Goal: Find specific page/section: Find specific page/section

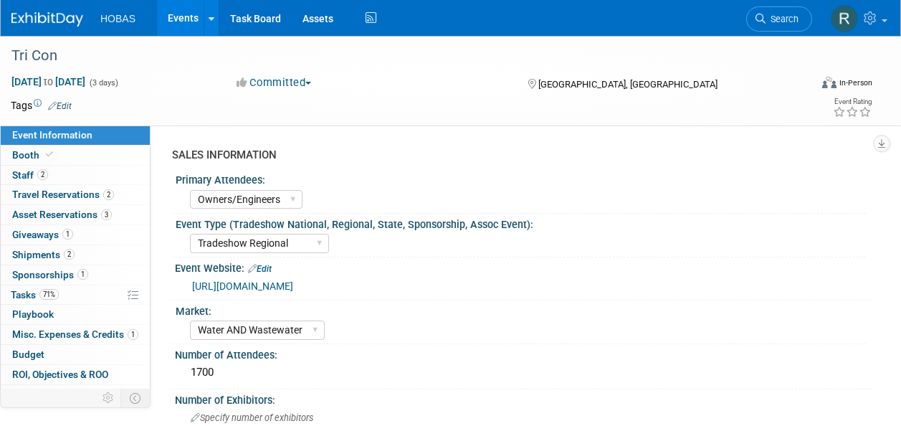
select select "Owners/Engineers"
select select "Tradeshow Regional"
select select "Water AND Wastewater"
select select "Exhibiting"
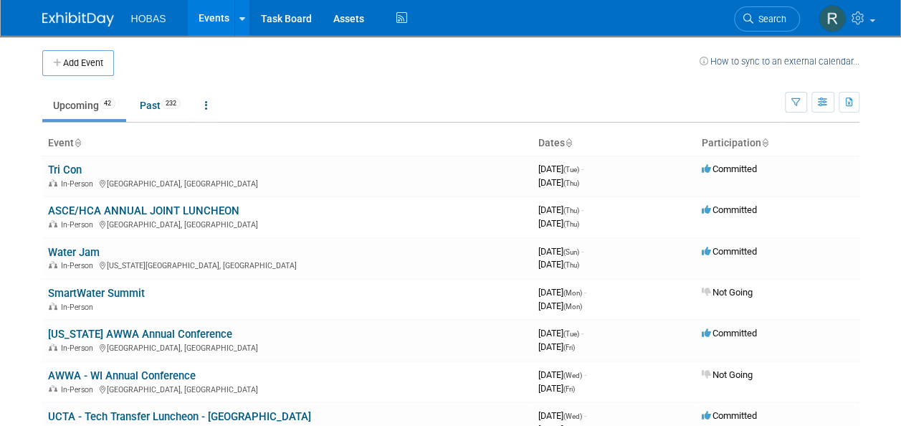
click at [82, 103] on link "Upcoming 42" at bounding box center [84, 105] width 84 height 27
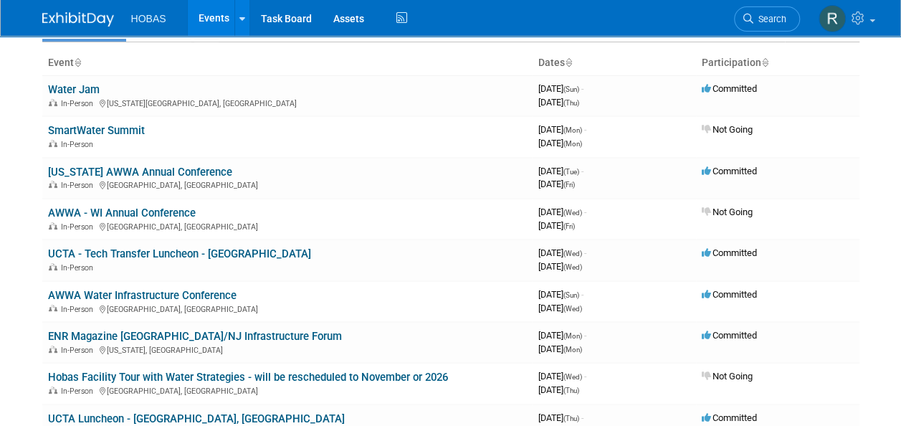
scroll to position [79, 0]
